Goal: Task Accomplishment & Management: Manage account settings

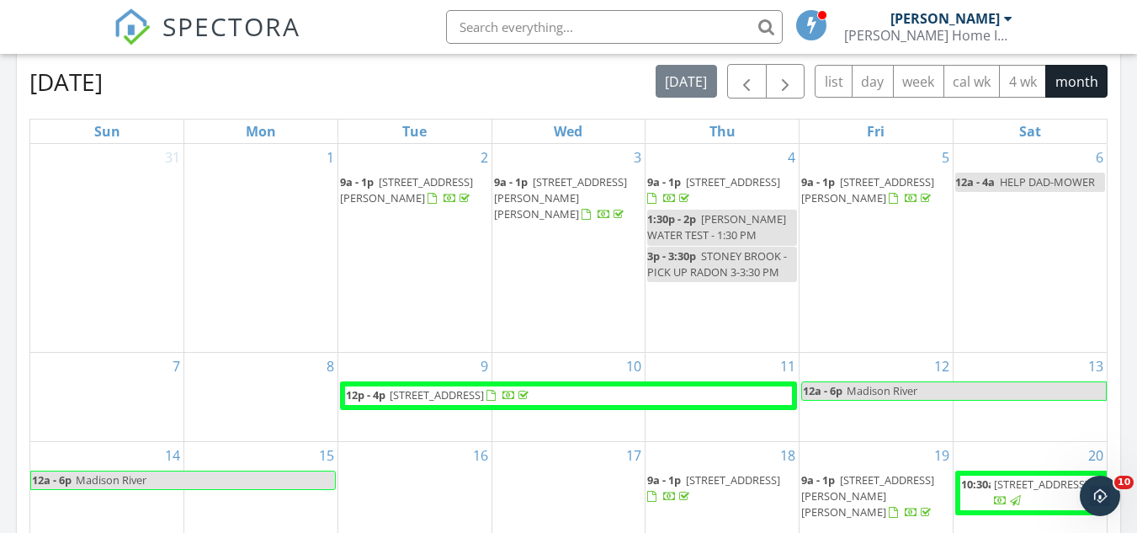
scroll to position [1010, 0]
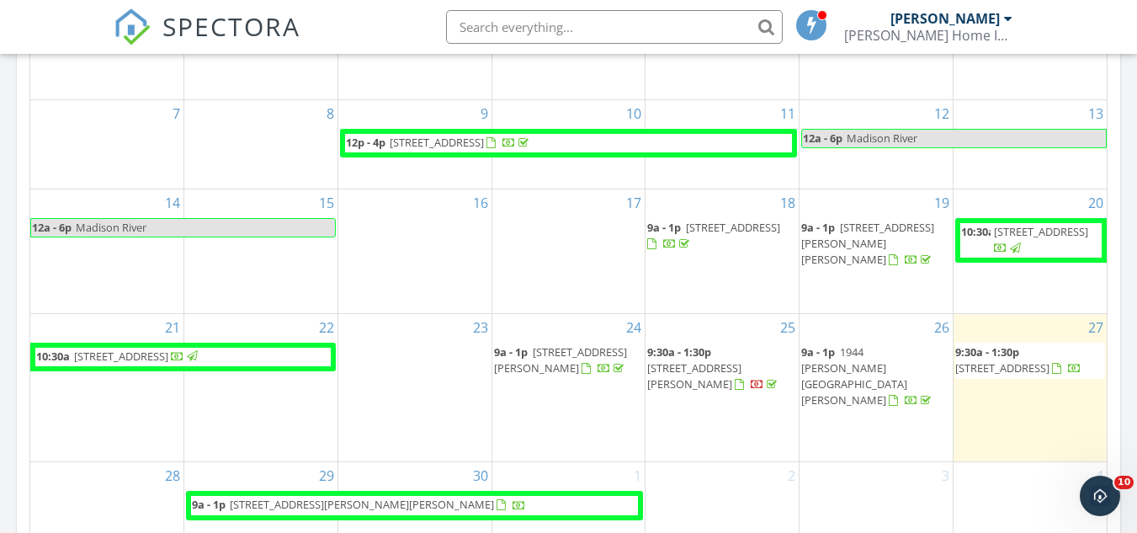
click at [699, 382] on span "[STREET_ADDRESS][PERSON_NAME]" at bounding box center [694, 375] width 94 height 31
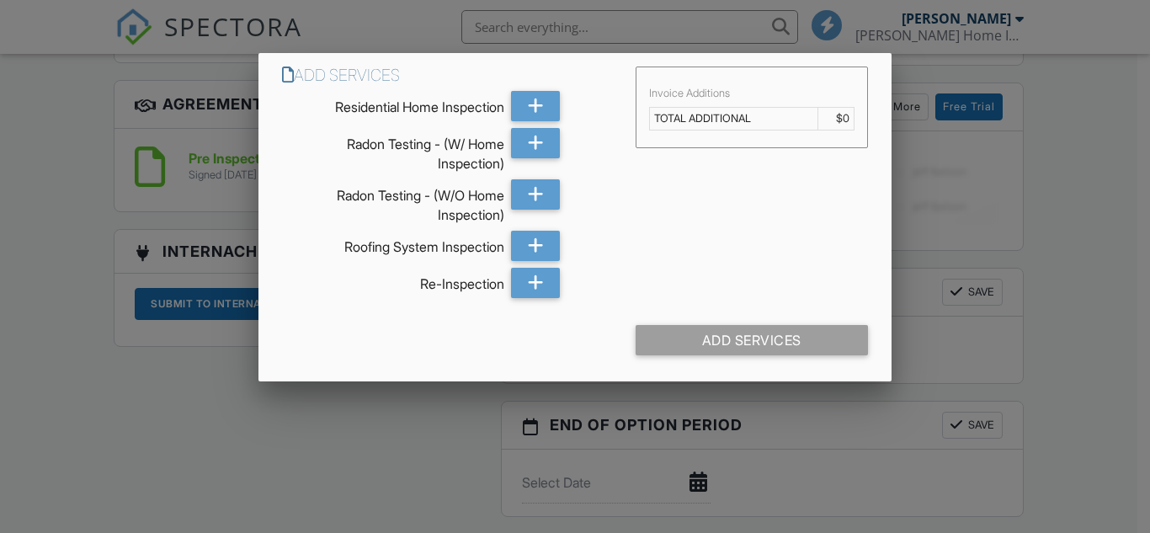
click at [345, 455] on div at bounding box center [575, 249] width 1150 height 666
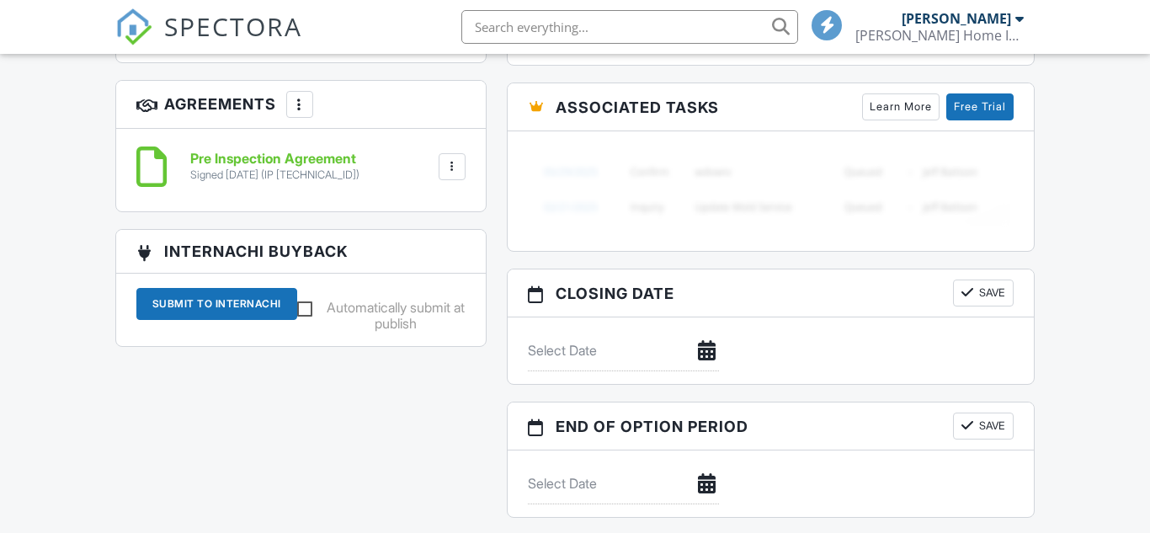
scroll to position [1173, 0]
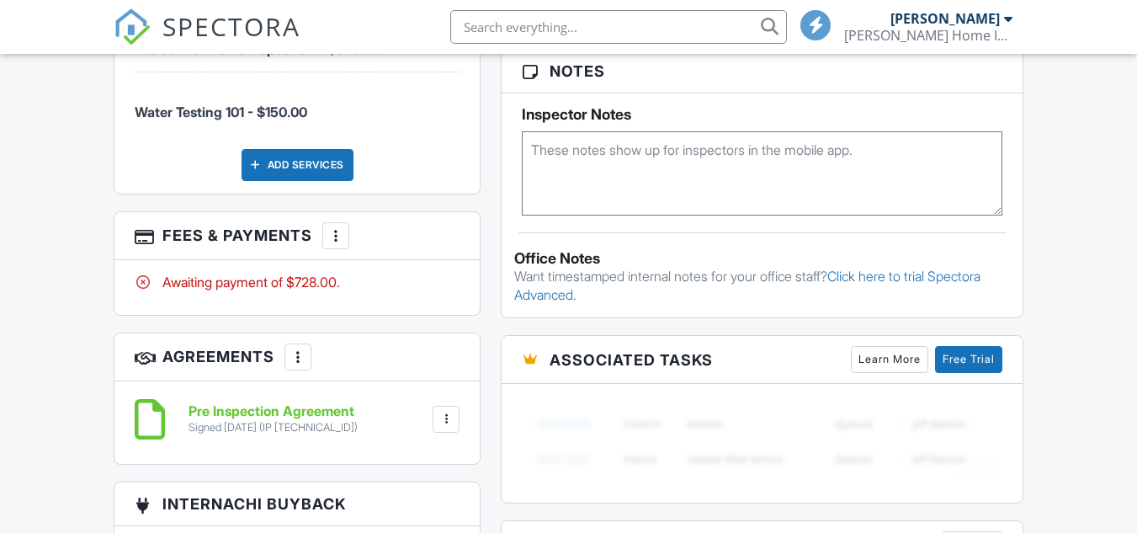
click at [331, 227] on div at bounding box center [335, 235] width 17 height 17
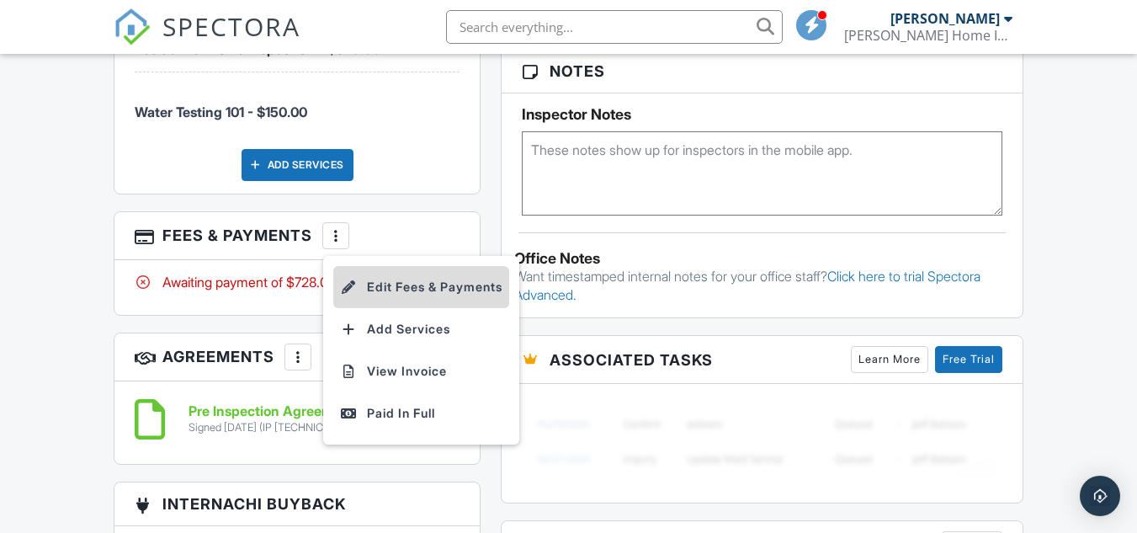
click at [368, 280] on li "Edit Fees & Payments" at bounding box center [421, 287] width 176 height 42
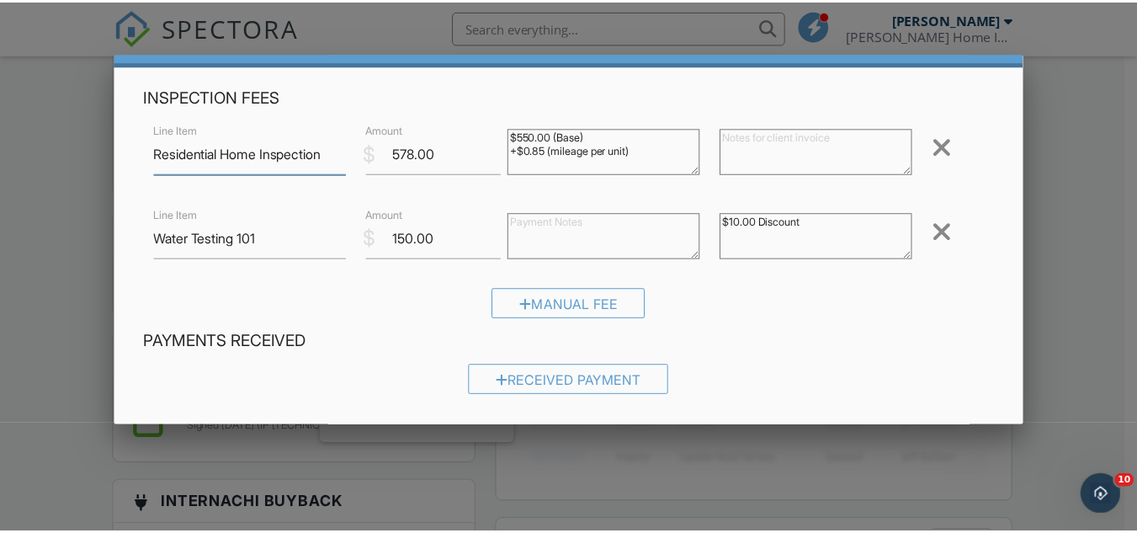
scroll to position [10, 0]
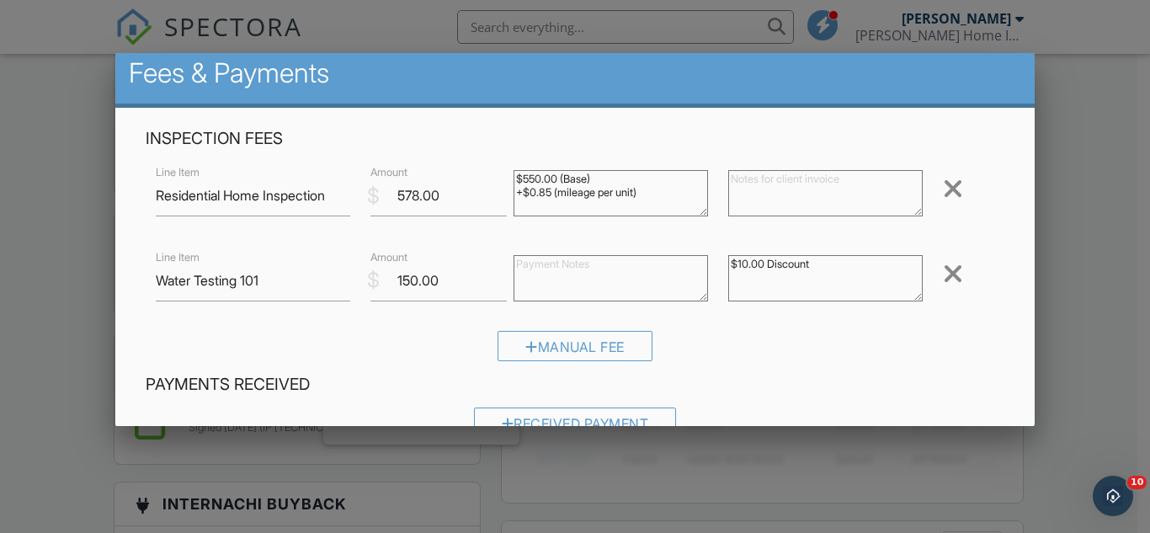
click at [1103, 384] on div at bounding box center [575, 249] width 1150 height 666
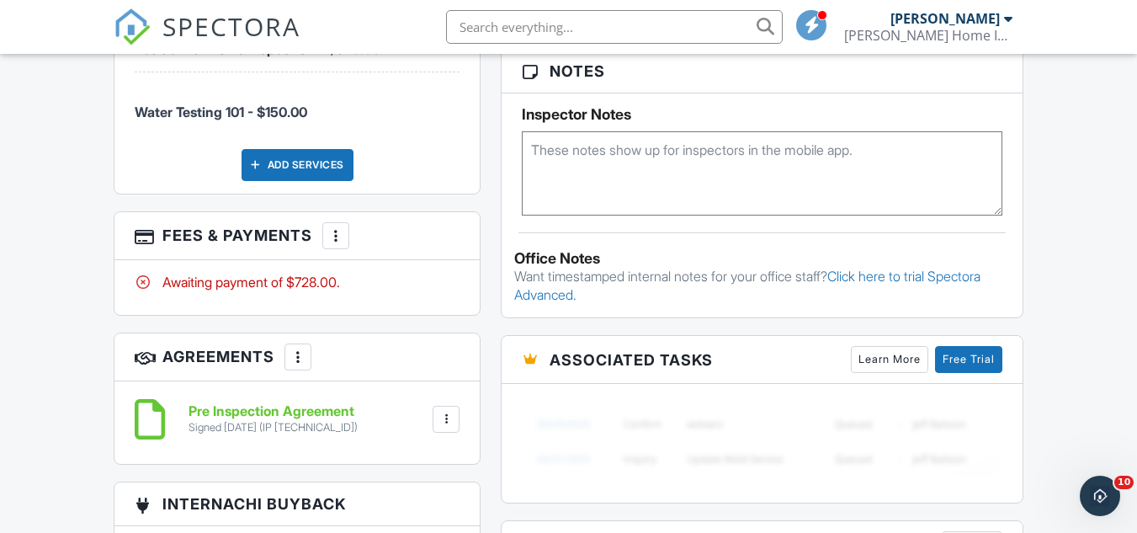
click at [341, 230] on div at bounding box center [335, 235] width 17 height 17
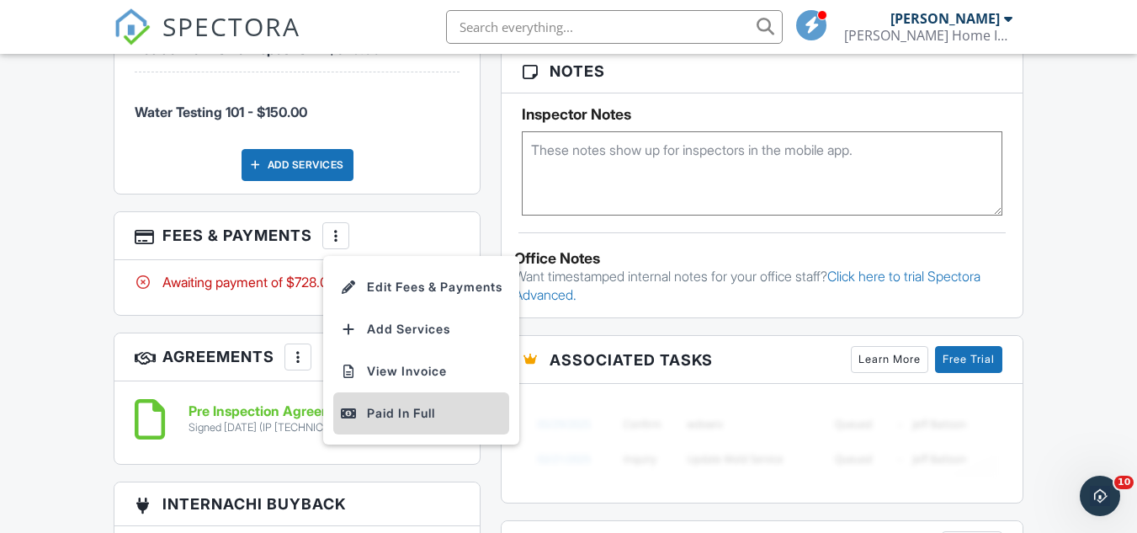
click at [369, 403] on div "Paid In Full" at bounding box center [421, 413] width 162 height 20
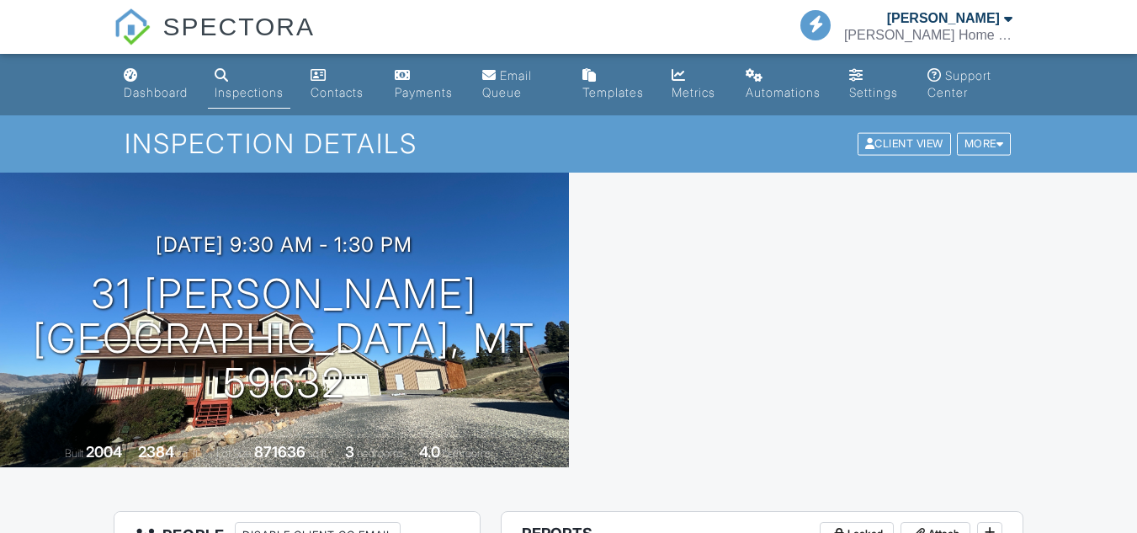
click at [232, 35] on span "SPECTORA" at bounding box center [239, 25] width 152 height 35
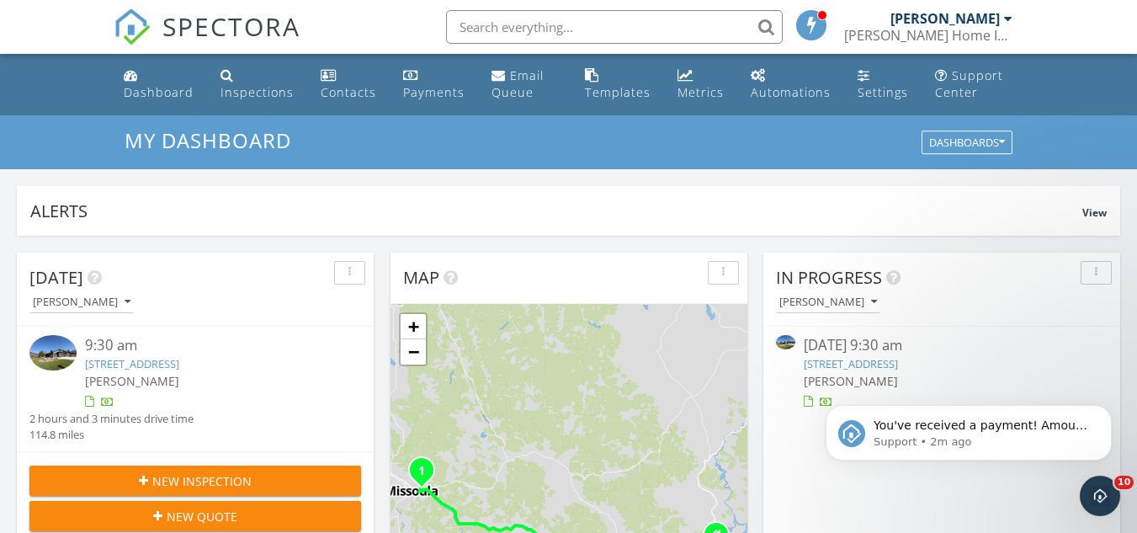
click at [179, 359] on link "[STREET_ADDRESS]" at bounding box center [132, 363] width 94 height 15
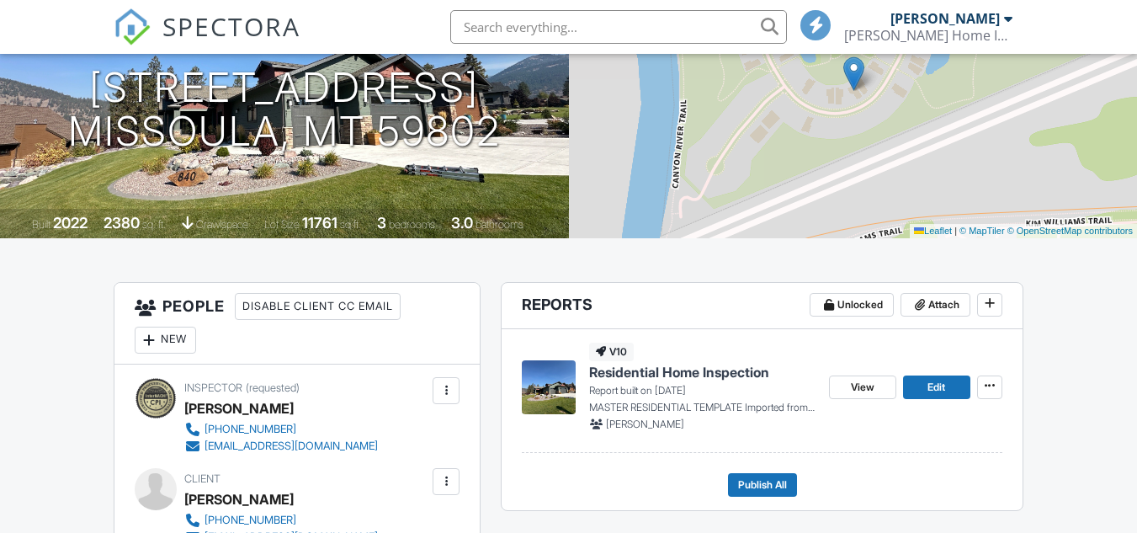
scroll to position [387, 0]
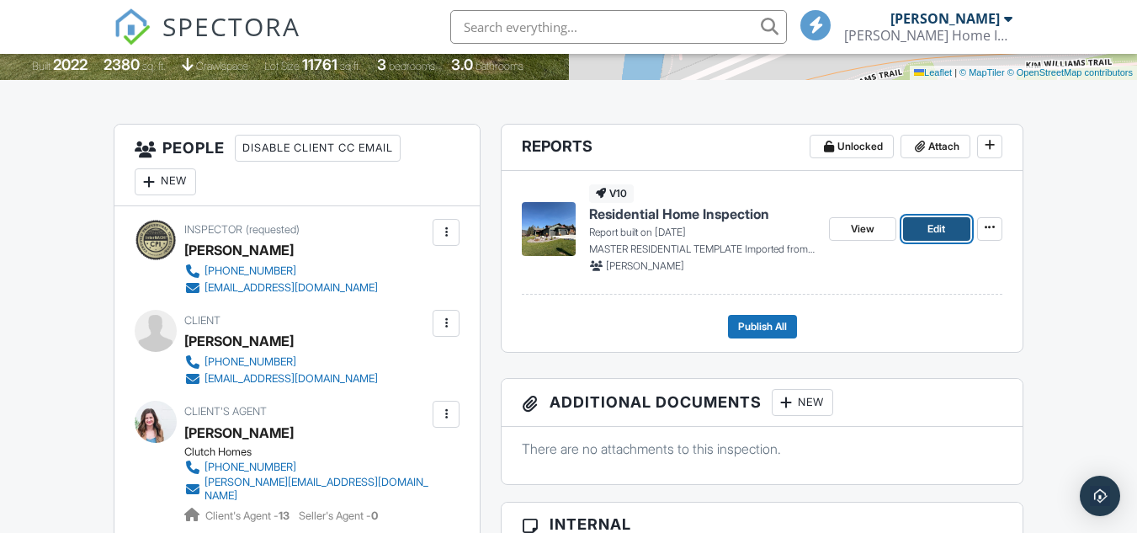
click at [945, 228] on span "Edit" at bounding box center [937, 229] width 18 height 17
